Goal: Use online tool/utility: Utilize a website feature to perform a specific function

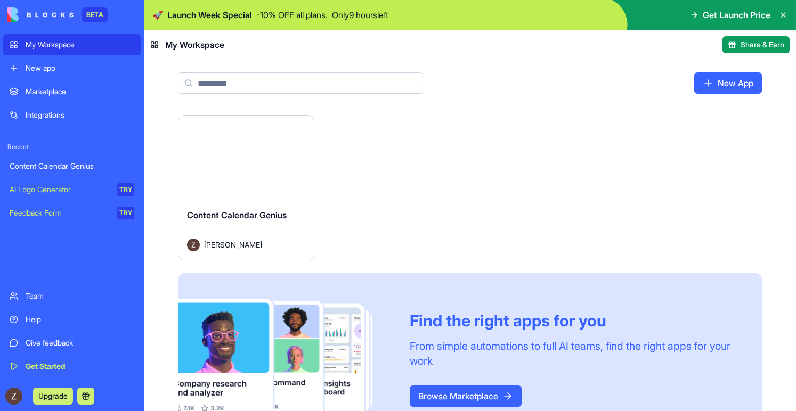
drag, startPoint x: 502, startPoint y: 223, endPoint x: 527, endPoint y: 237, distance: 28.4
click at [524, 233] on div "Launch Content Calendar Genius [PERSON_NAME] Find the right apps for you From s…" at bounding box center [470, 280] width 584 height 330
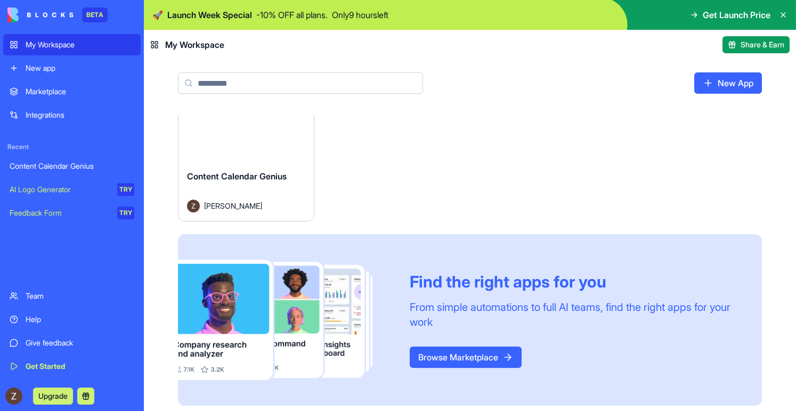
scroll to position [43, 0]
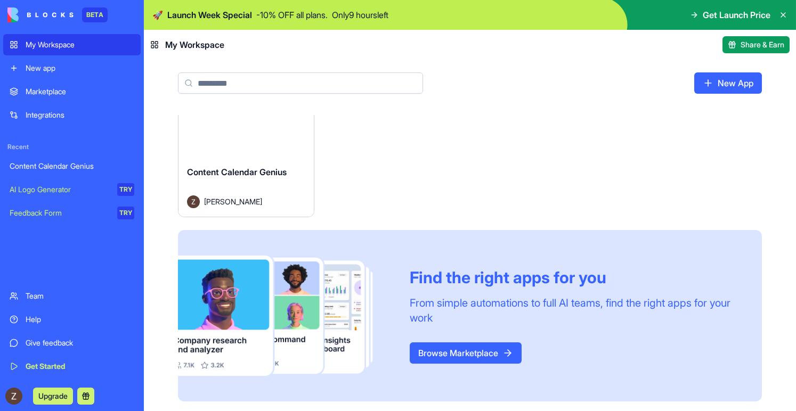
click at [491, 353] on link "Browse Marketplace" at bounding box center [466, 353] width 112 height 21
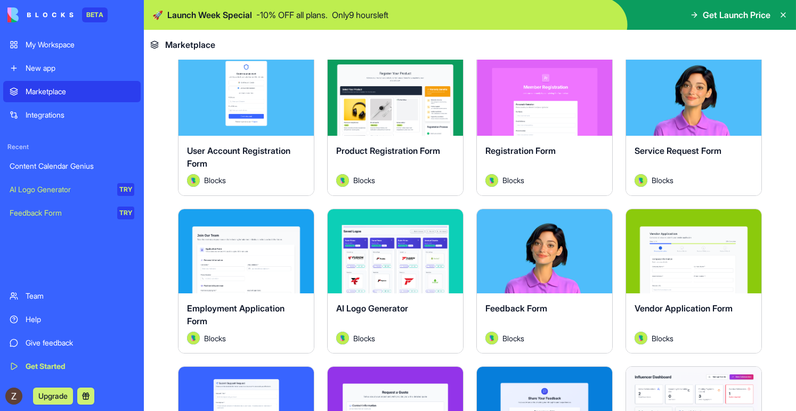
scroll to position [381, 0]
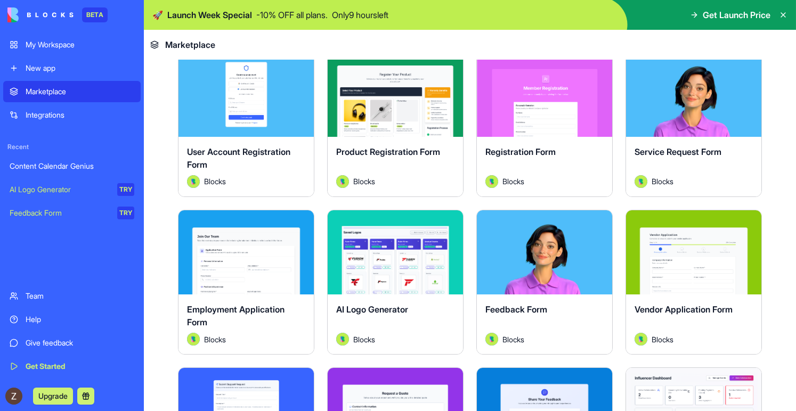
click at [689, 94] on button "Explore" at bounding box center [694, 94] width 80 height 21
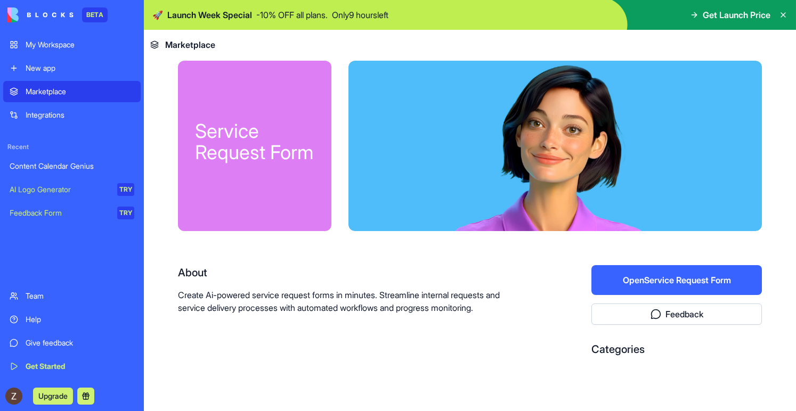
scroll to position [10, 0]
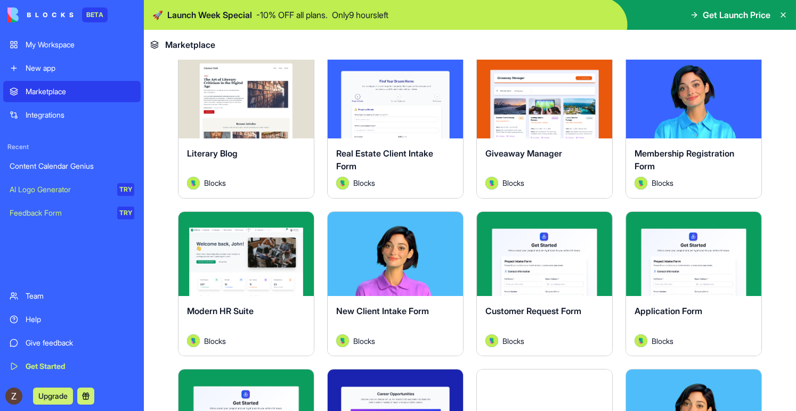
scroll to position [1013, 0]
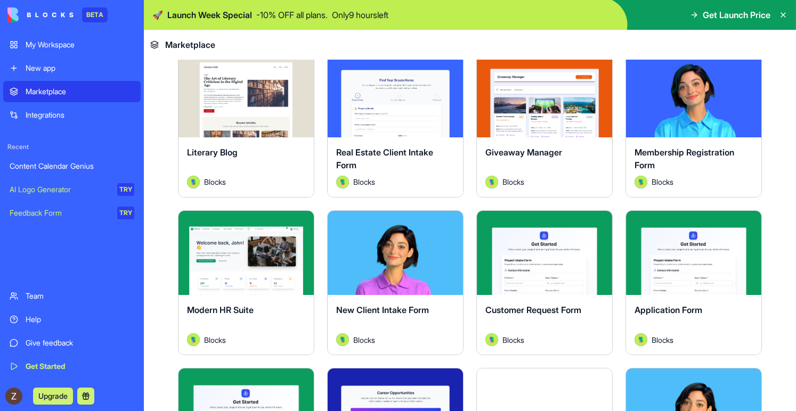
click at [239, 258] on button "Explore" at bounding box center [246, 252] width 80 height 21
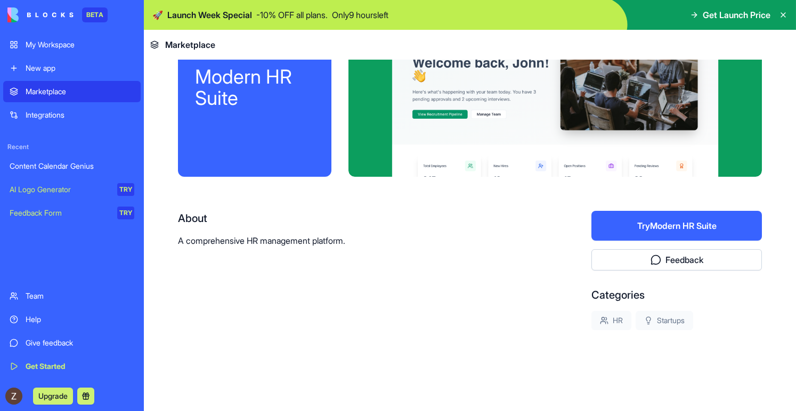
click at [684, 222] on button "Try Modern HR Suite" at bounding box center [676, 226] width 170 height 30
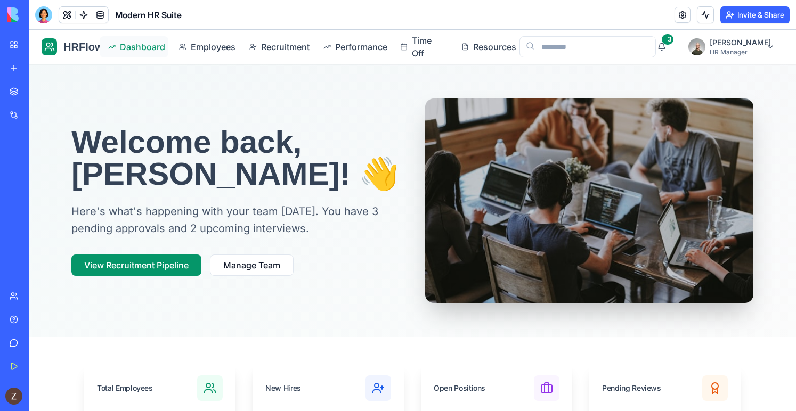
click at [151, 48] on span "Dashboard" at bounding box center [140, 46] width 40 height 13
click at [210, 54] on link "Employees" at bounding box center [204, 46] width 68 height 21
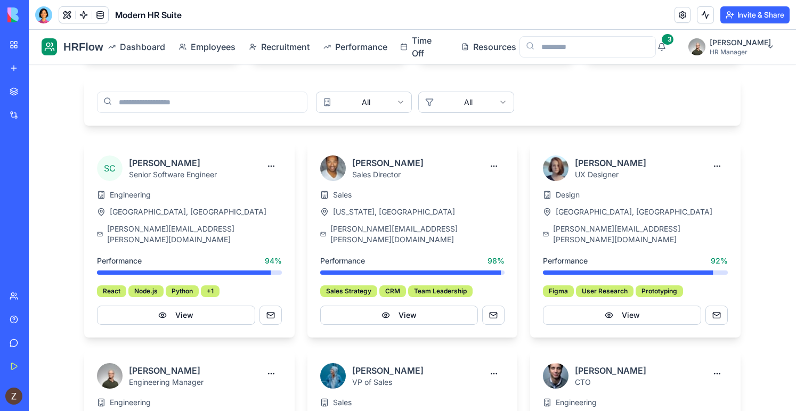
scroll to position [349, 0]
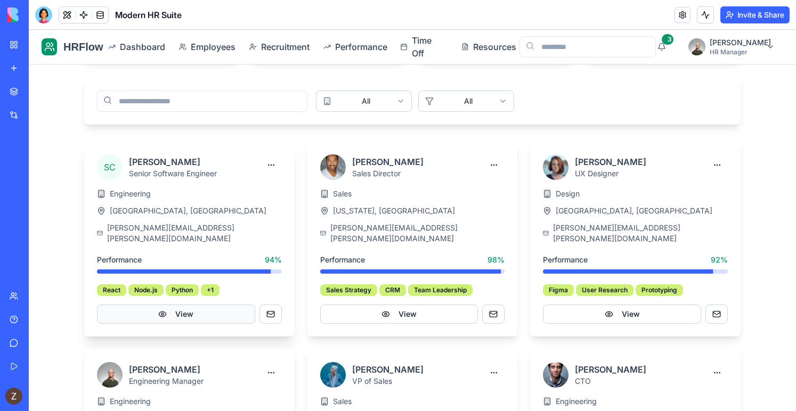
click at [219, 307] on button "View" at bounding box center [176, 314] width 158 height 19
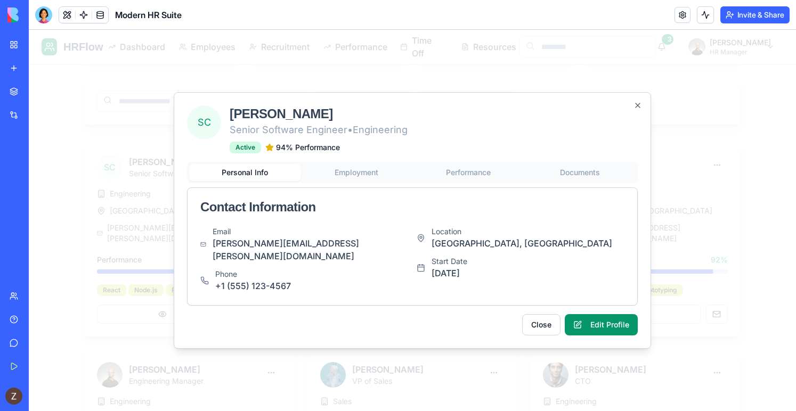
click at [380, 178] on div "Personal Info Employment Performance Documents Contact Information Email [PERSO…" at bounding box center [412, 234] width 451 height 144
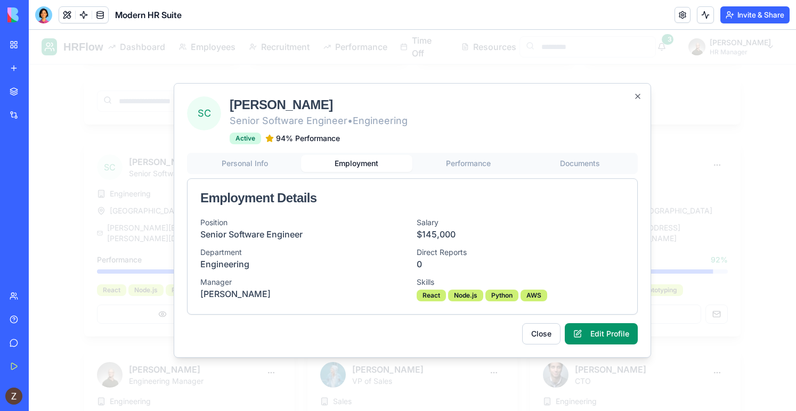
click at [473, 166] on button "Performance" at bounding box center [468, 163] width 112 height 17
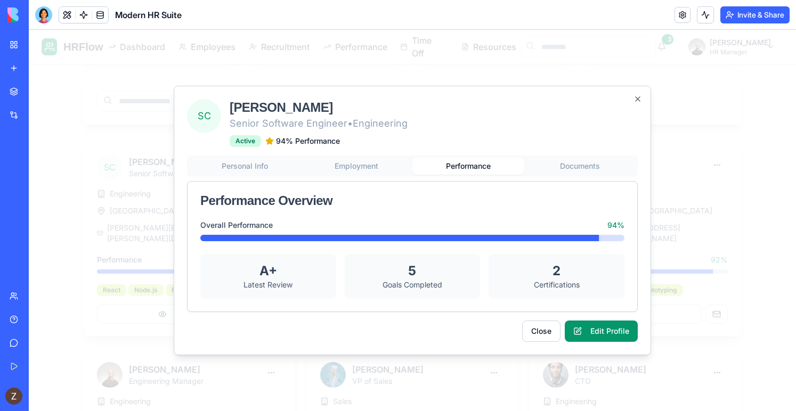
click at [608, 168] on div "Personal Info Employment Performance Documents Performance Overview Overall Per…" at bounding box center [412, 234] width 451 height 157
